Goal: Complete application form

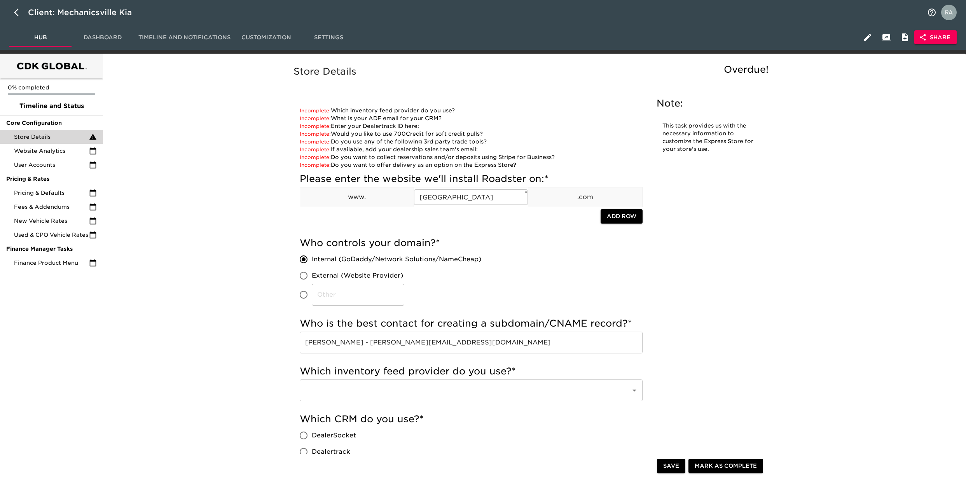
scroll to position [518, 0]
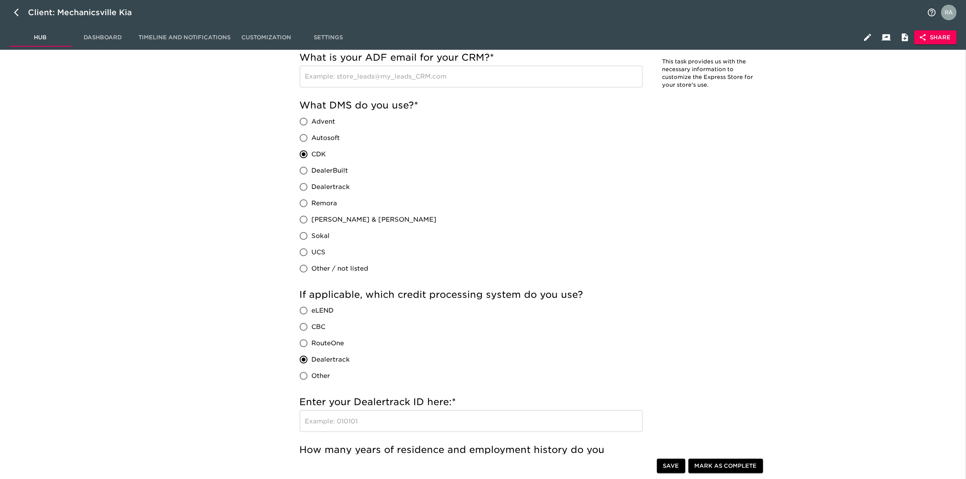
type input "vAuto"
radio input "true"
checkbox input "true"
radio input "true"
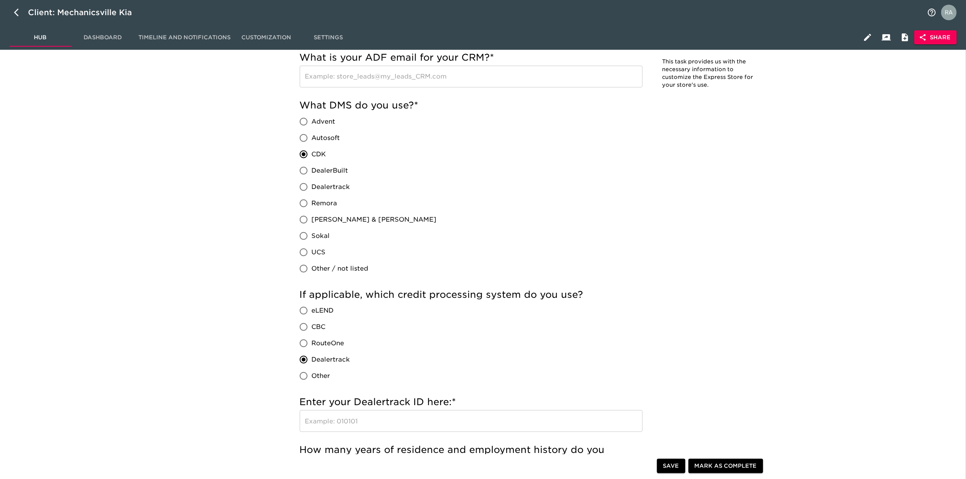
radio input "true"
type input "[EMAIL_ADDRESS][DOMAIN_NAME]"
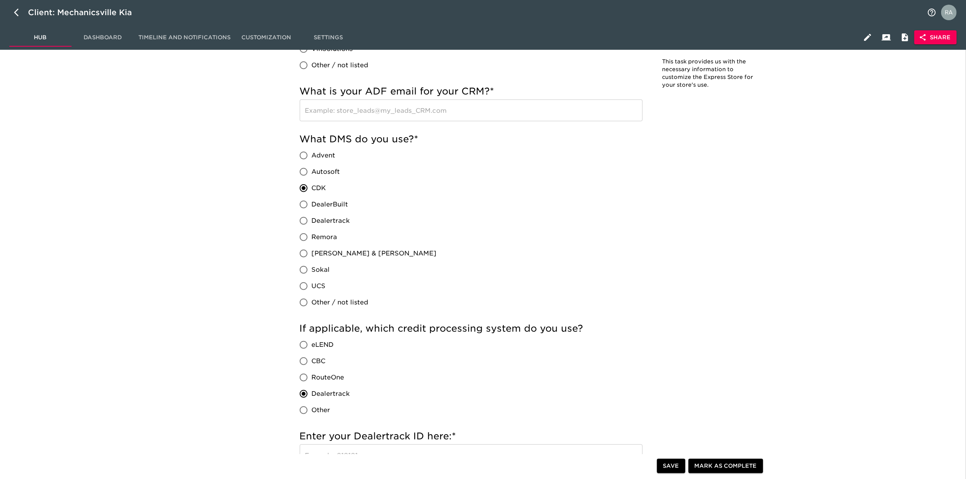
scroll to position [571, 0]
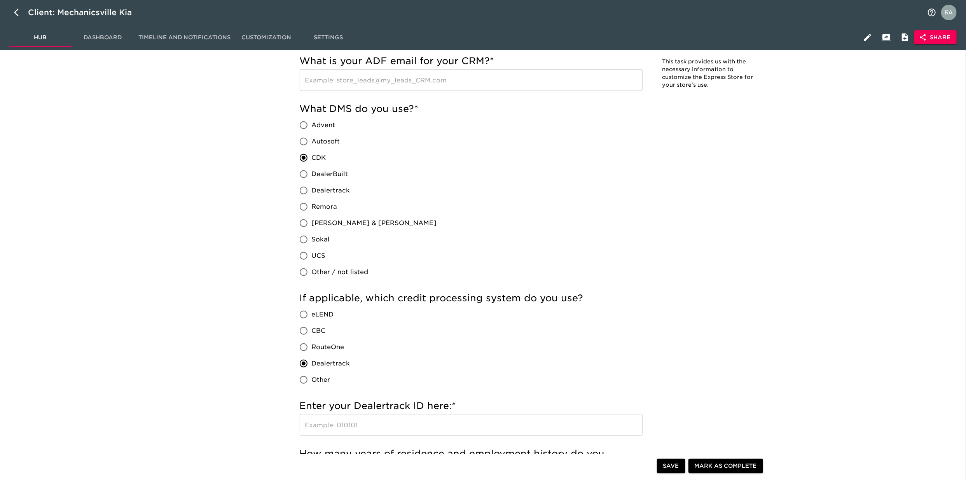
radio input "true"
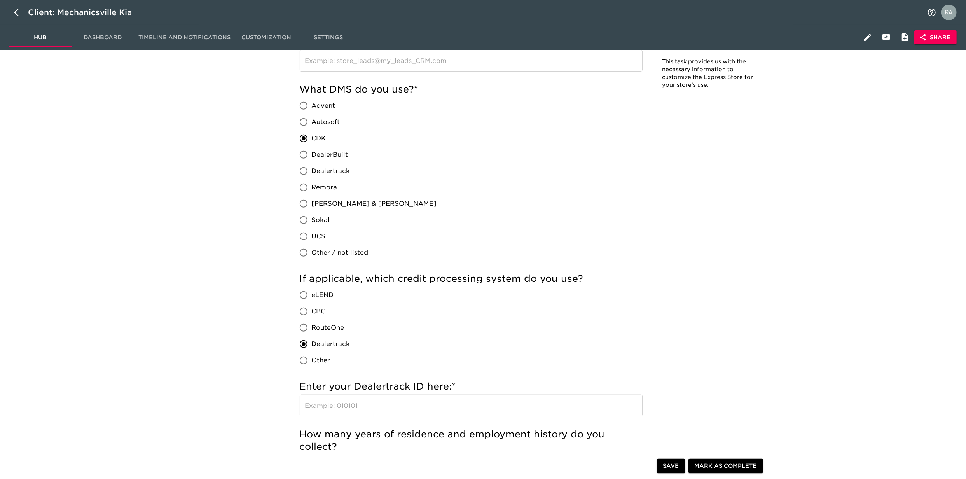
type input "$200"
radio input "true"
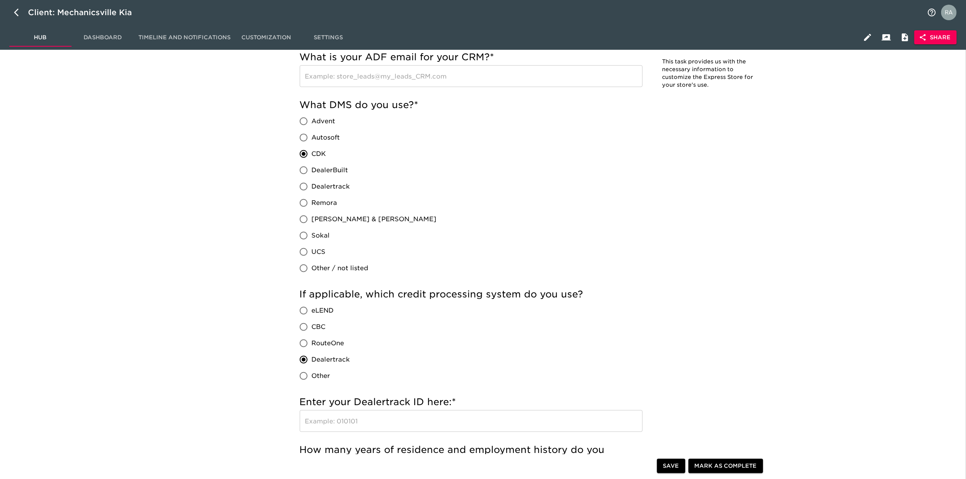
radio input "true"
